Goal: Information Seeking & Learning: Learn about a topic

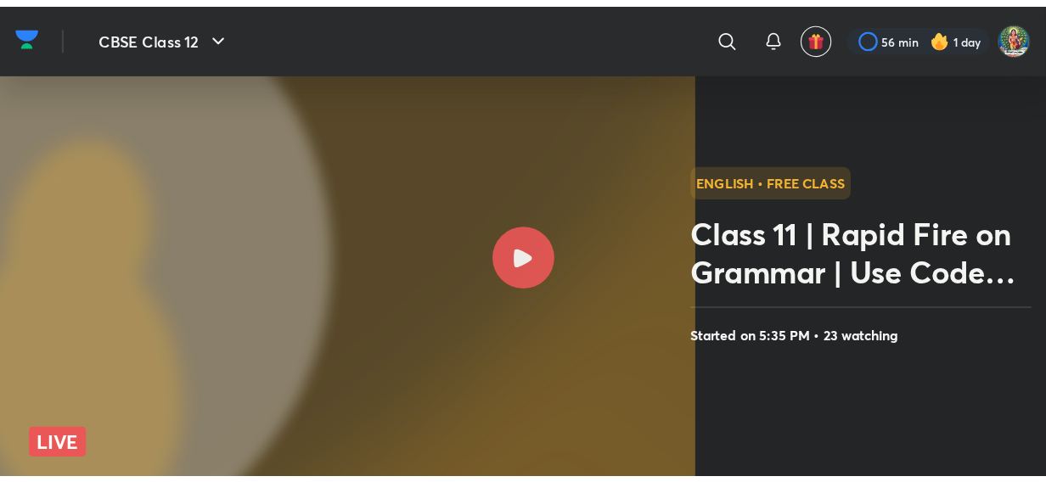
scroll to position [272, 0]
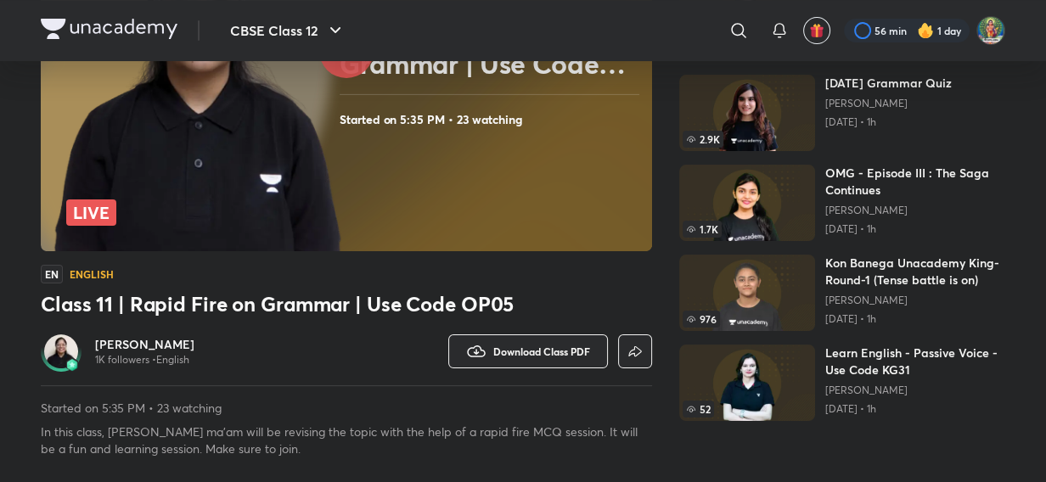
drag, startPoint x: 888, startPoint y: 0, endPoint x: 387, endPoint y: 296, distance: 581.1
click at [387, 296] on h3 "Class 11 | Rapid Fire on Grammar | Use Code OP05" at bounding box center [347, 303] width 612 height 27
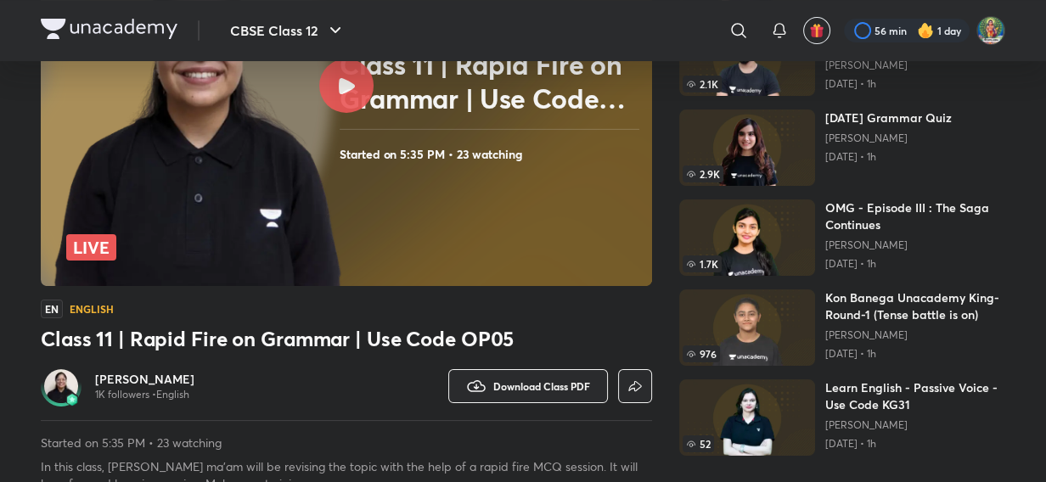
scroll to position [0, 0]
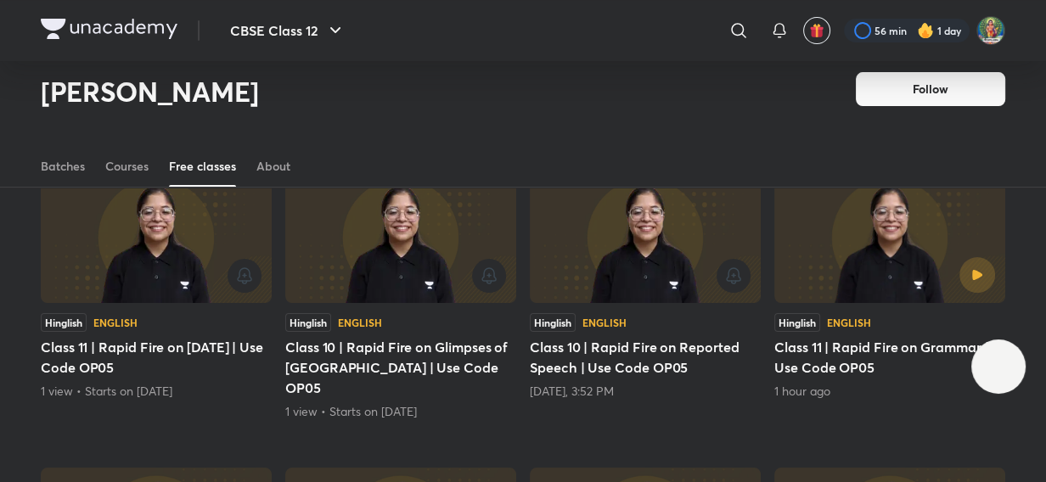
scroll to position [74, 0]
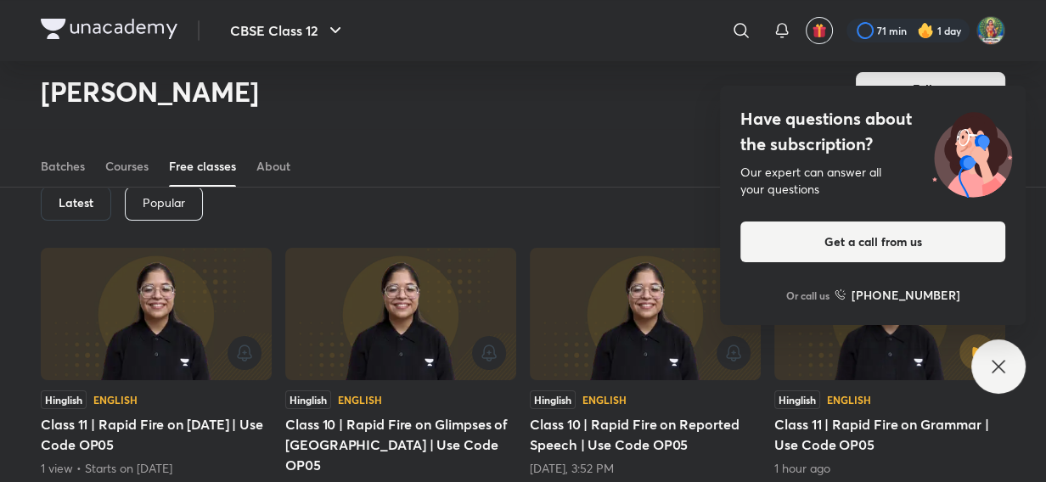
click at [919, 388] on div "Have questions about the subscription? Our expert can answer all your questions…" at bounding box center [999, 367] width 54 height 54
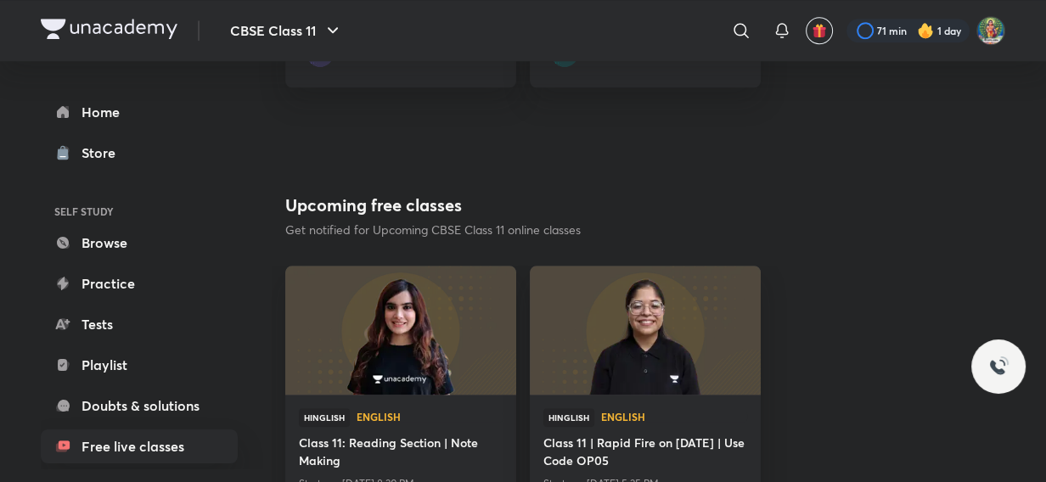
scroll to position [1467, 0]
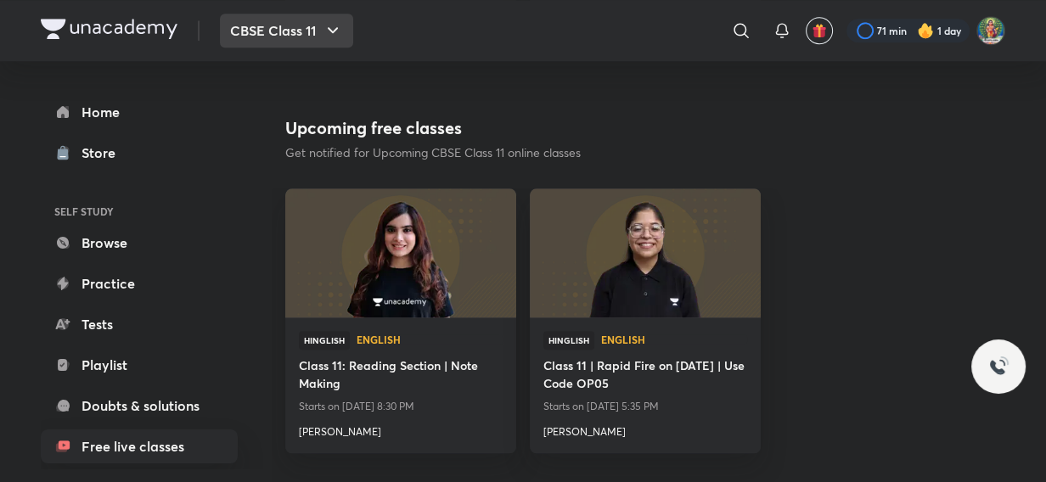
click at [279, 34] on button "CBSE Class 11" at bounding box center [286, 31] width 133 height 34
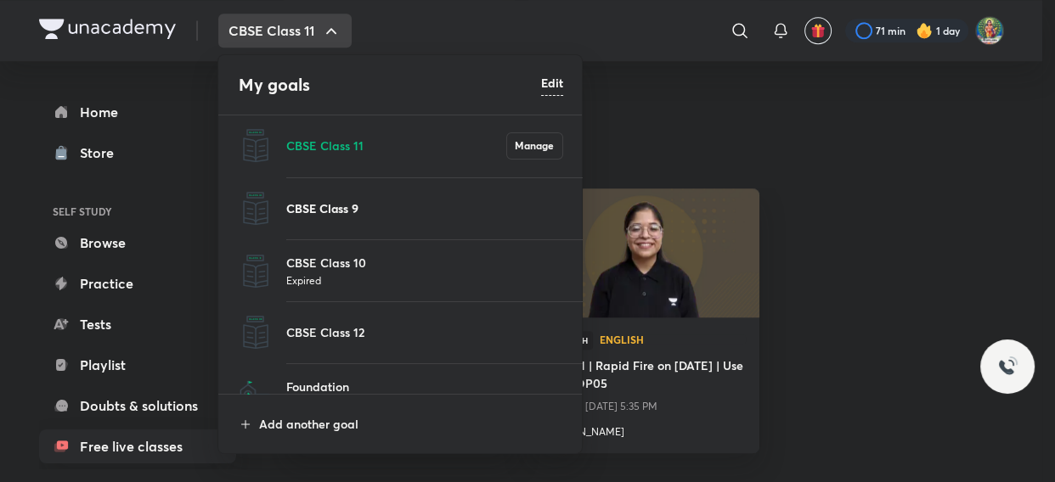
click at [343, 206] on p "CBSE Class 9" at bounding box center [424, 209] width 277 height 18
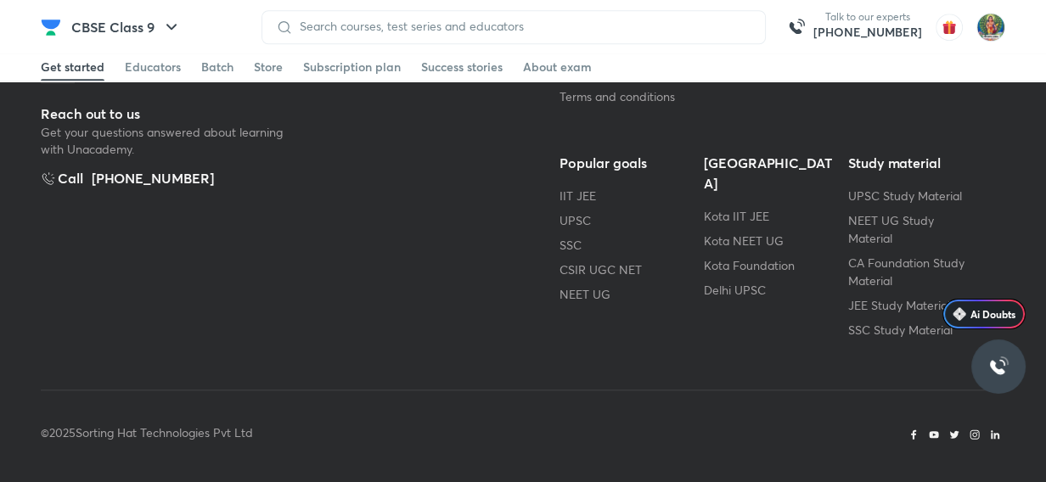
scroll to position [228, 0]
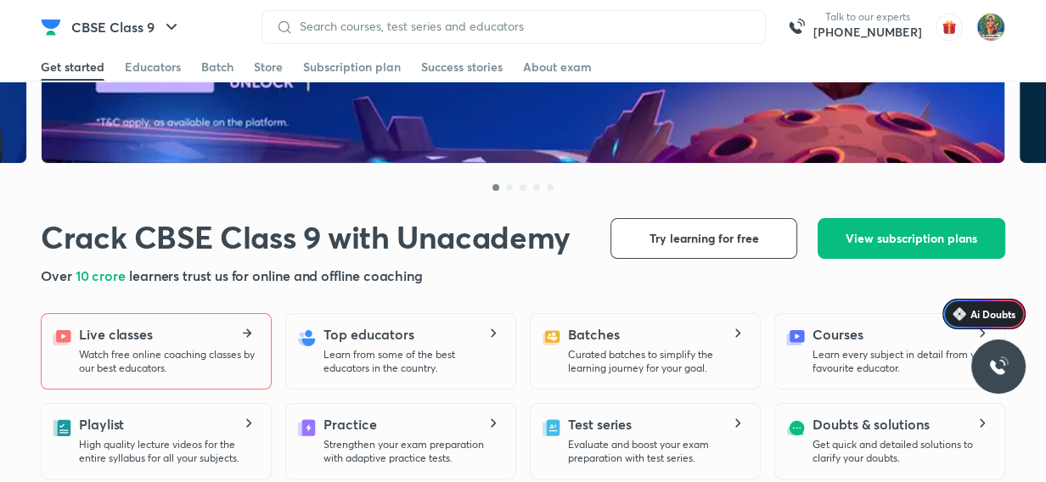
click at [183, 329] on div "Live classes Watch free online coaching classes by our best educators." at bounding box center [168, 349] width 178 height 51
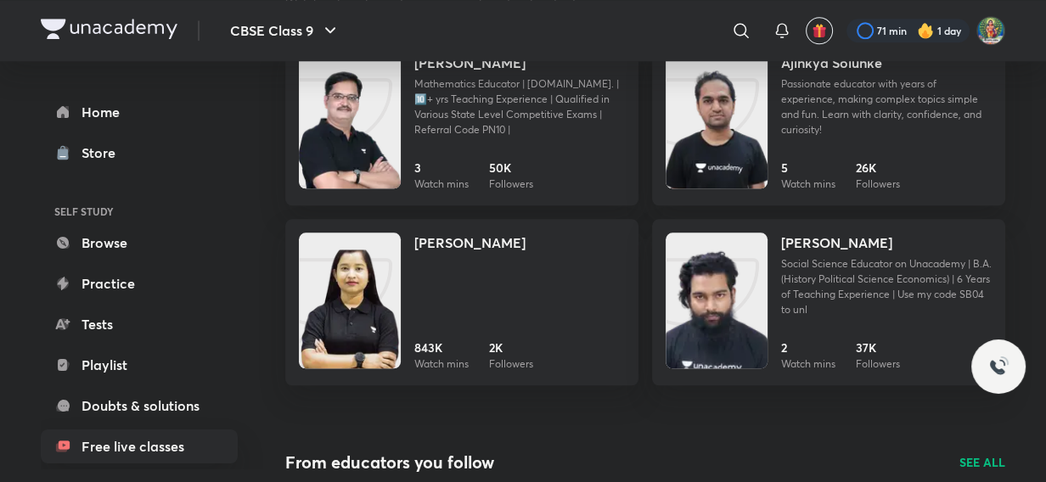
scroll to position [1930, 0]
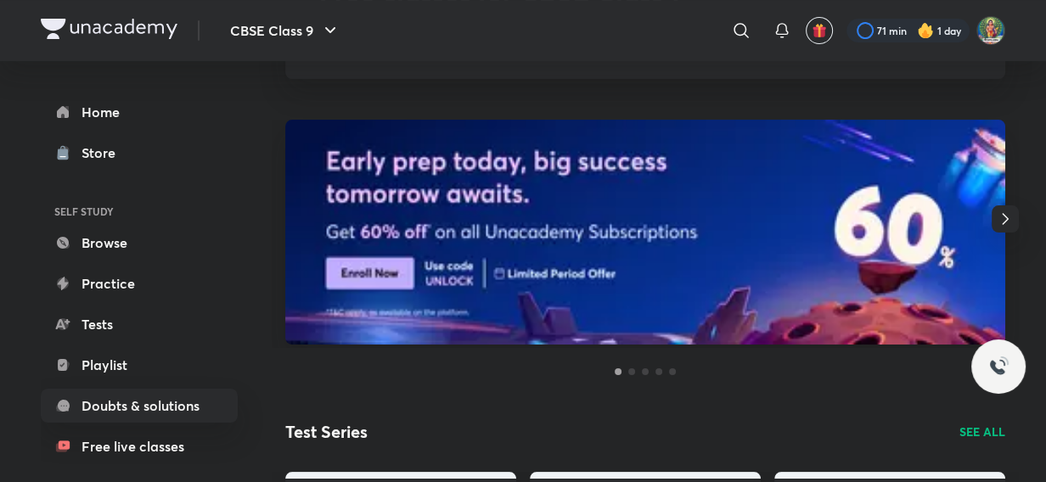
scroll to position [136, 0]
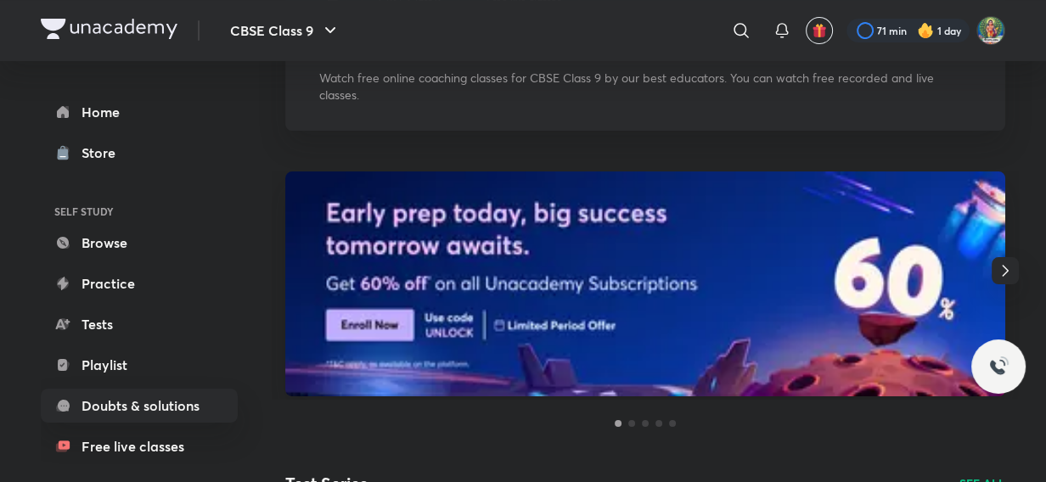
click at [1006, 276] on icon "button" at bounding box center [1005, 271] width 20 height 20
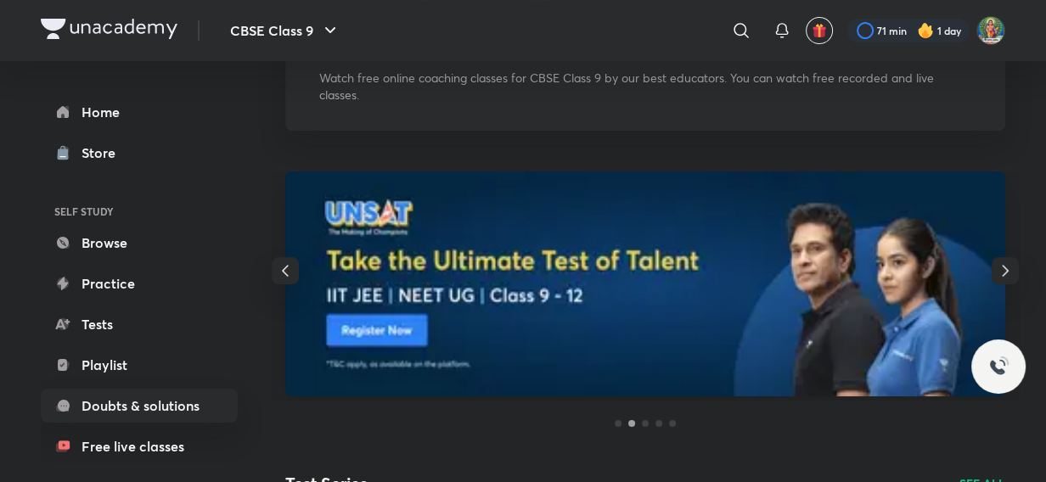
click at [1003, 275] on icon "button" at bounding box center [1005, 270] width 6 height 11
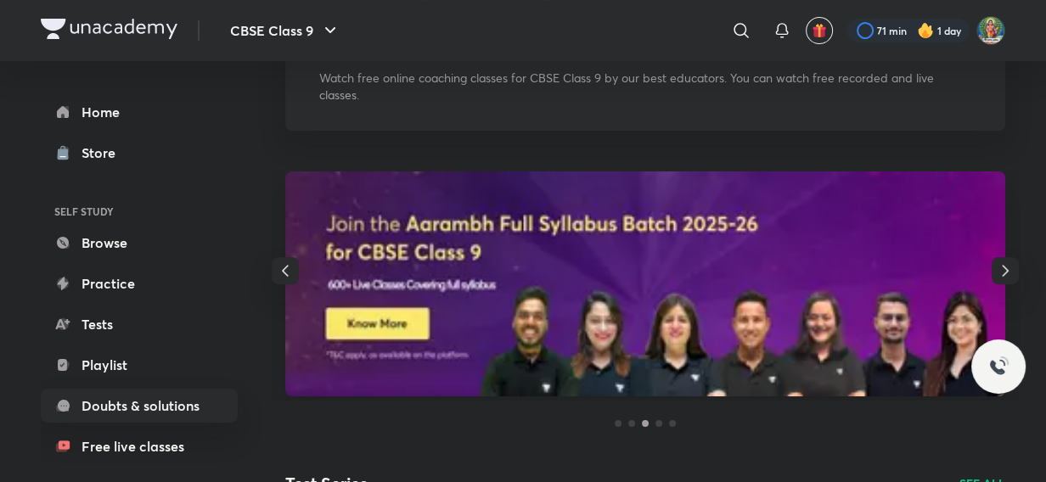
click at [1003, 275] on icon "button" at bounding box center [1005, 270] width 6 height 11
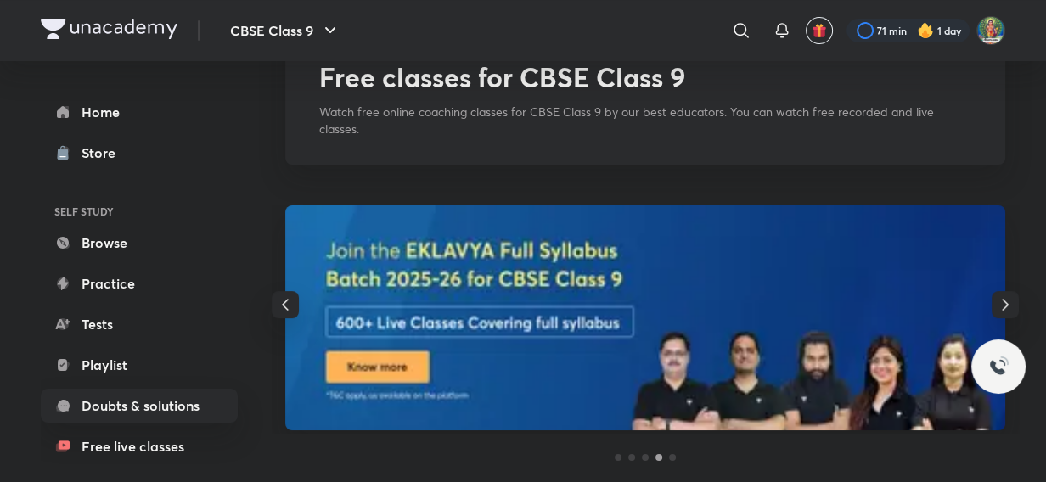
scroll to position [152, 0]
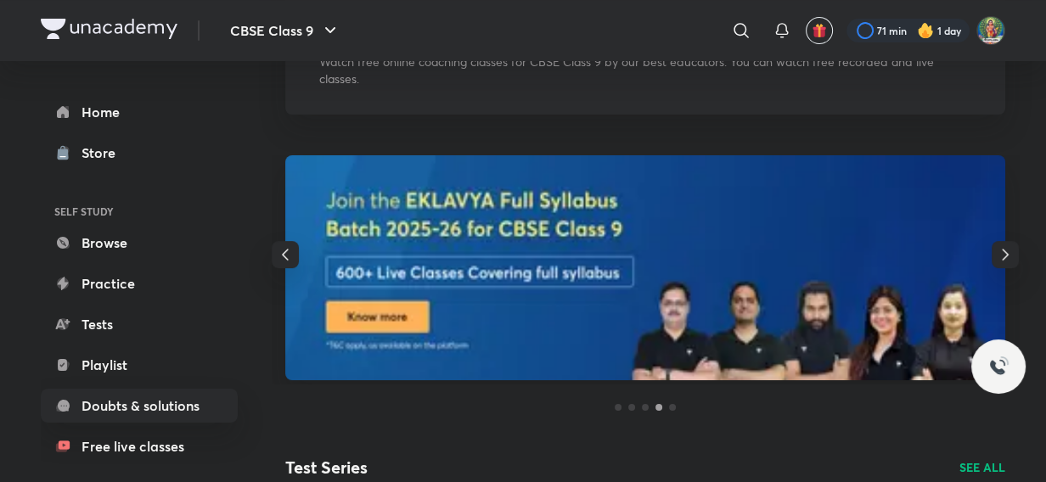
click at [1002, 251] on icon "button" at bounding box center [1005, 255] width 20 height 20
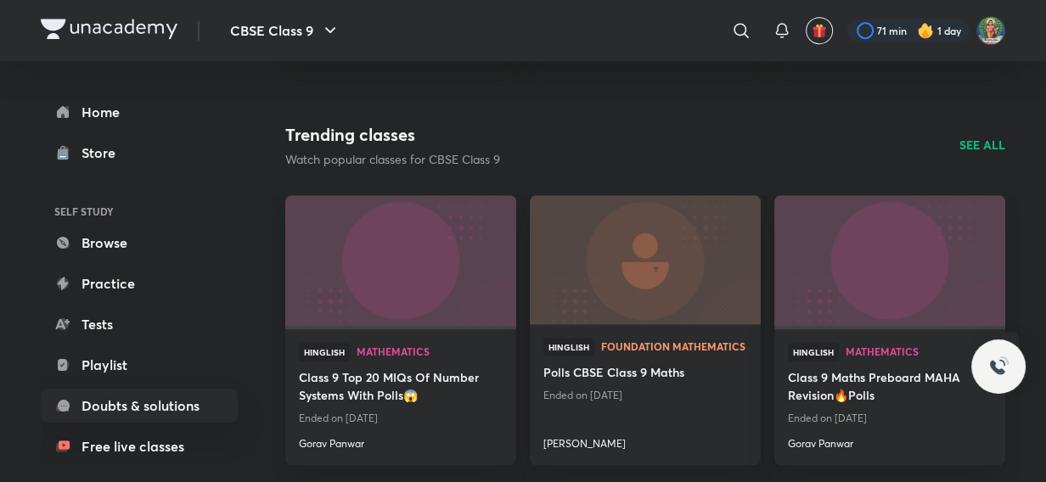
scroll to position [568, 0]
